Goal: Task Accomplishment & Management: Use online tool/utility

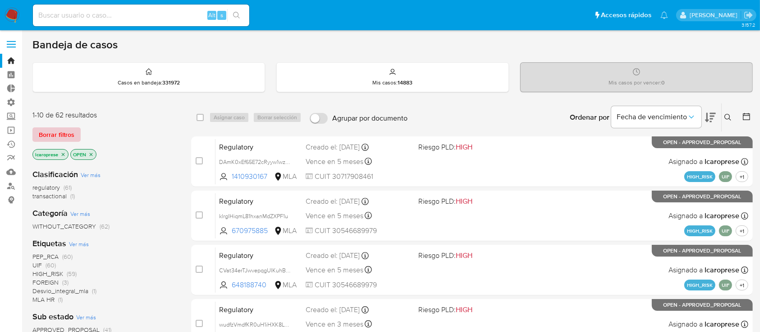
click at [47, 133] on span "Borrar filtros" at bounding box center [57, 134] width 36 height 13
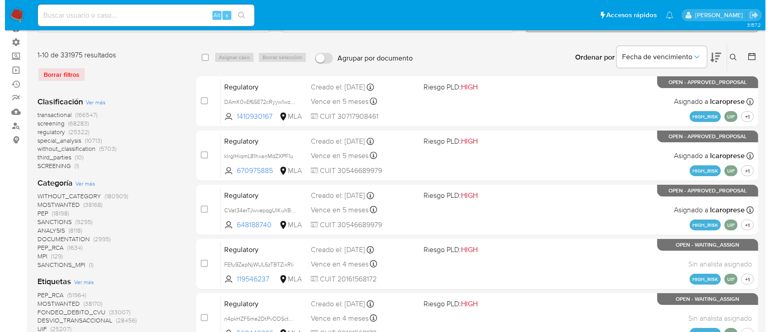
scroll to position [120, 0]
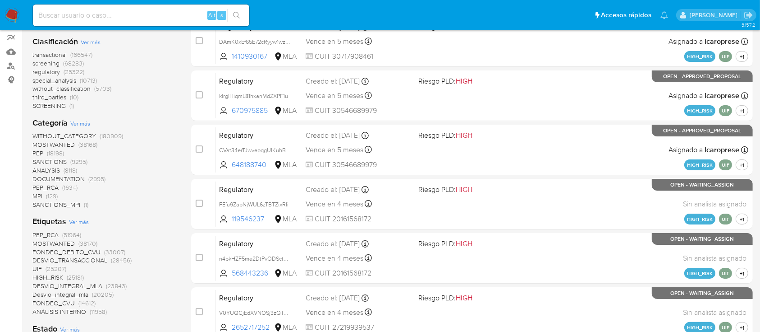
click at [83, 221] on span "Ver más" at bounding box center [79, 221] width 20 height 8
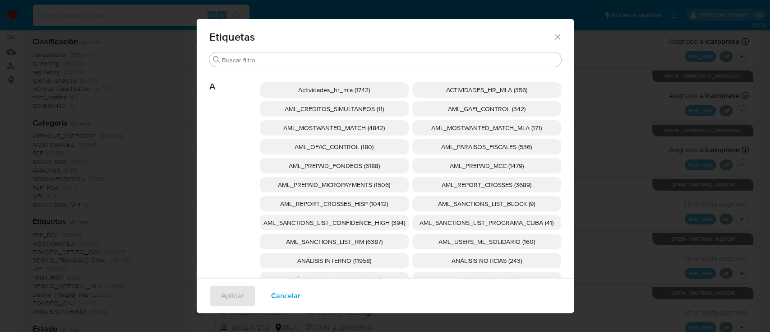
drag, startPoint x: 339, startPoint y: 219, endPoint x: 355, endPoint y: 218, distance: 15.4
click at [341, 219] on span "AML_SANCTIONS_LIST_CONFIDENCE_HIGH (394)" at bounding box center [334, 222] width 142 height 9
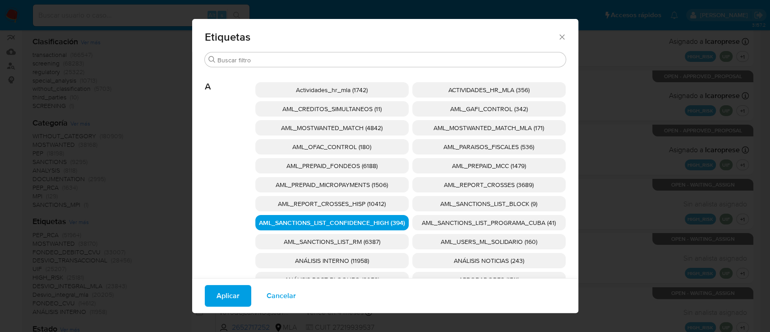
click at [440, 218] on span "AML_SANCTIONS_LIST_PROGRAMA_CUBA (41)" at bounding box center [489, 222] width 134 height 9
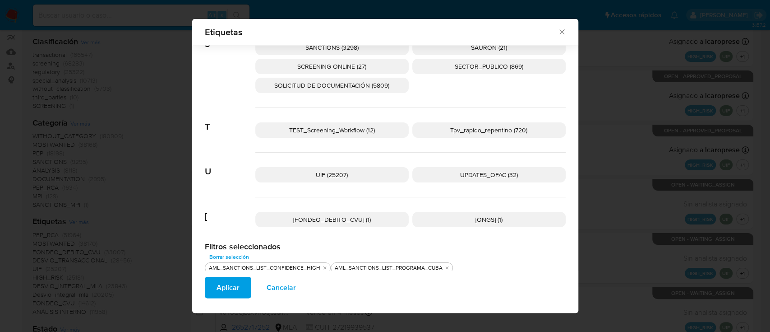
click at [453, 180] on p "UPDATES_OFAC (32)" at bounding box center [488, 174] width 153 height 15
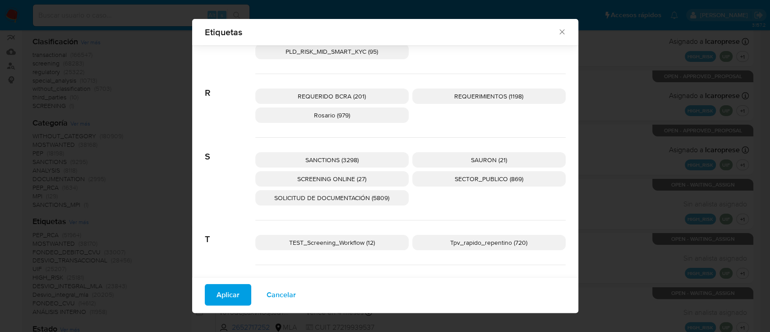
scroll to position [1350, 0]
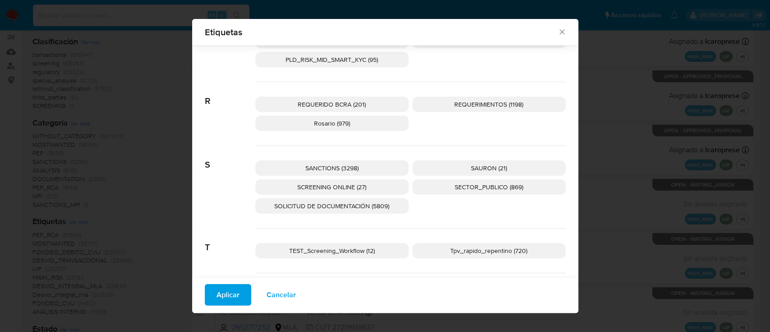
click at [370, 185] on p "SCREENING ONLINE (27)" at bounding box center [331, 186] width 153 height 15
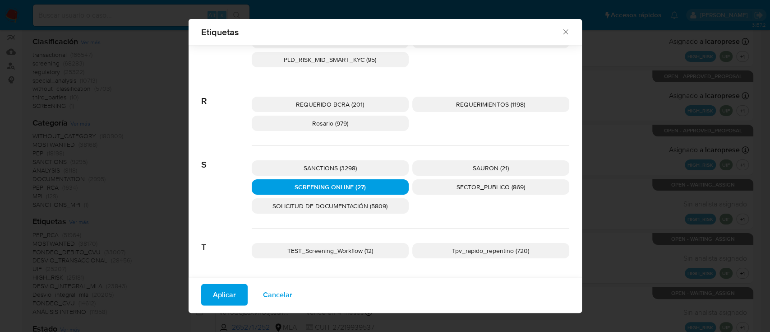
click at [369, 162] on p "SANCTIONS (3298)" at bounding box center [330, 167] width 157 height 15
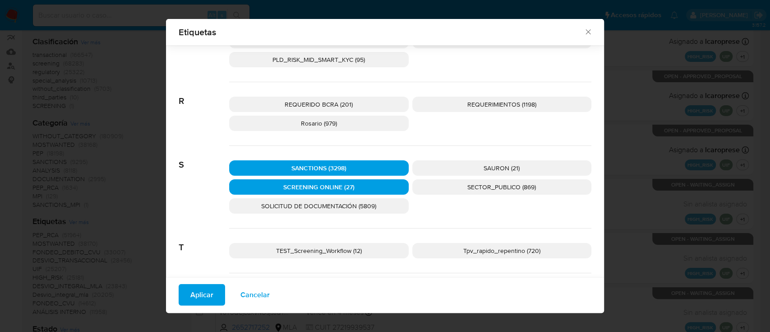
click at [211, 290] on span "Aplicar" at bounding box center [201, 295] width 23 height 20
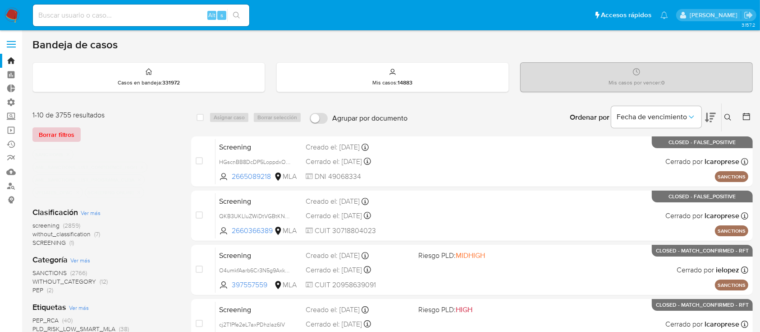
click at [61, 132] on span "Borrar filtros" at bounding box center [57, 134] width 36 height 13
